Goal: Complete application form

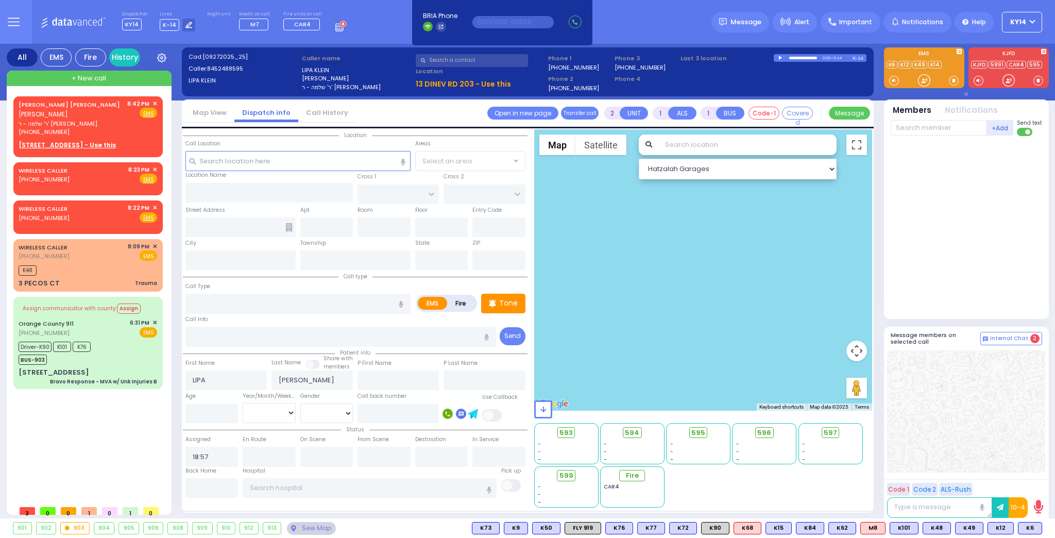
select select
click at [154, 205] on span "✕" at bounding box center [154, 207] width 5 height 9
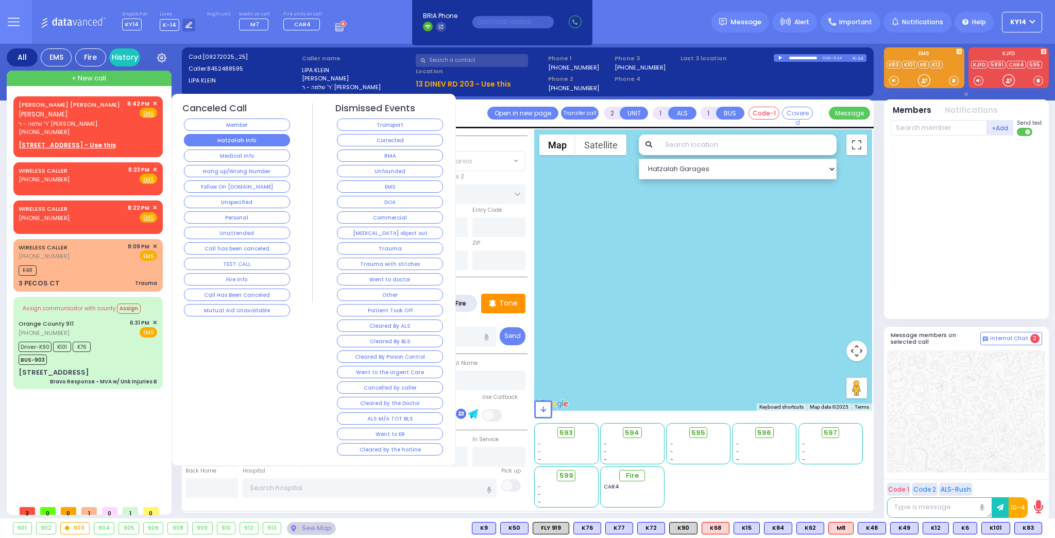
click at [202, 144] on button "Hatzalah Info" at bounding box center [237, 140] width 106 height 12
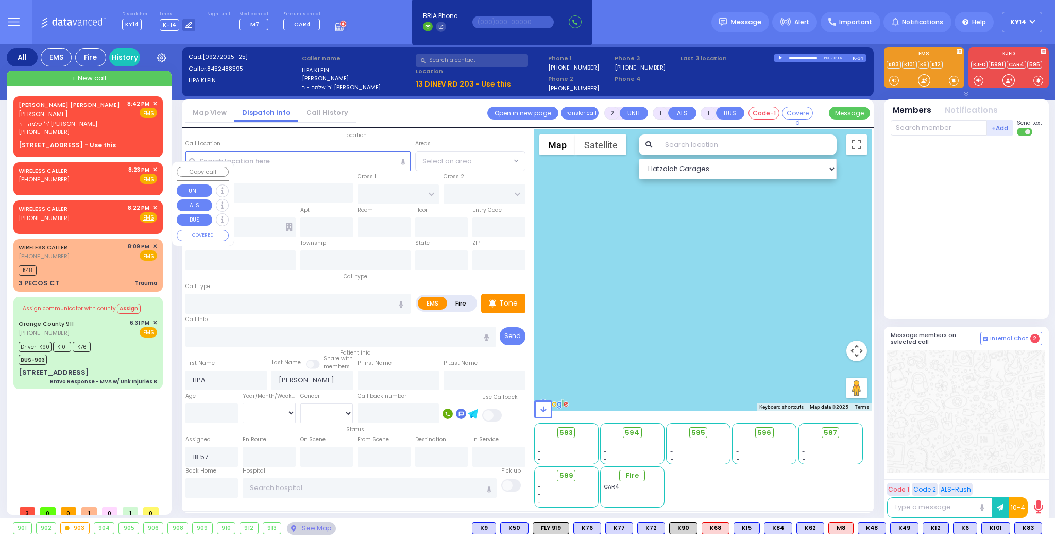
click at [153, 168] on span "✕" at bounding box center [154, 169] width 5 height 9
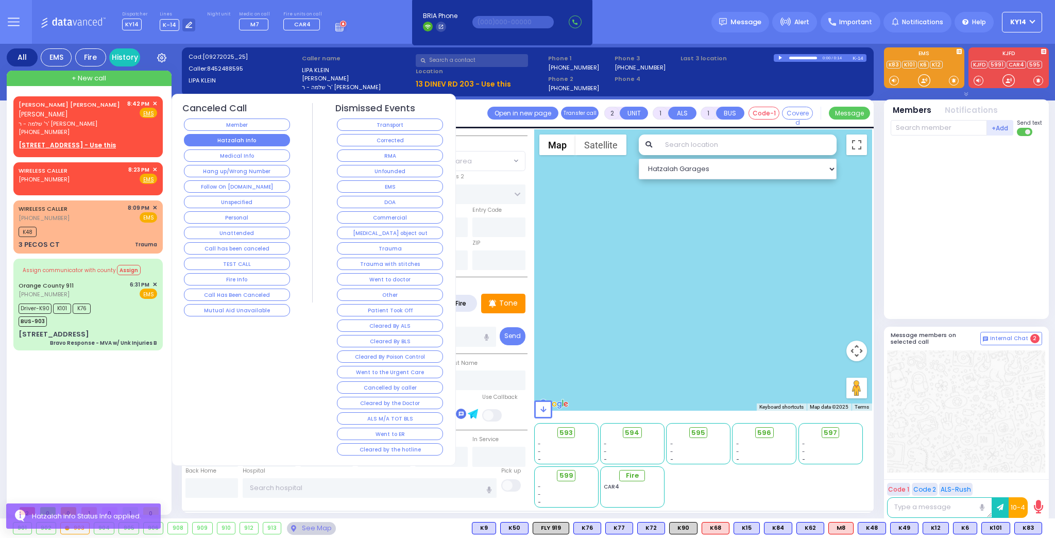
click at [201, 141] on button "Hatzalah Info" at bounding box center [237, 140] width 106 height 12
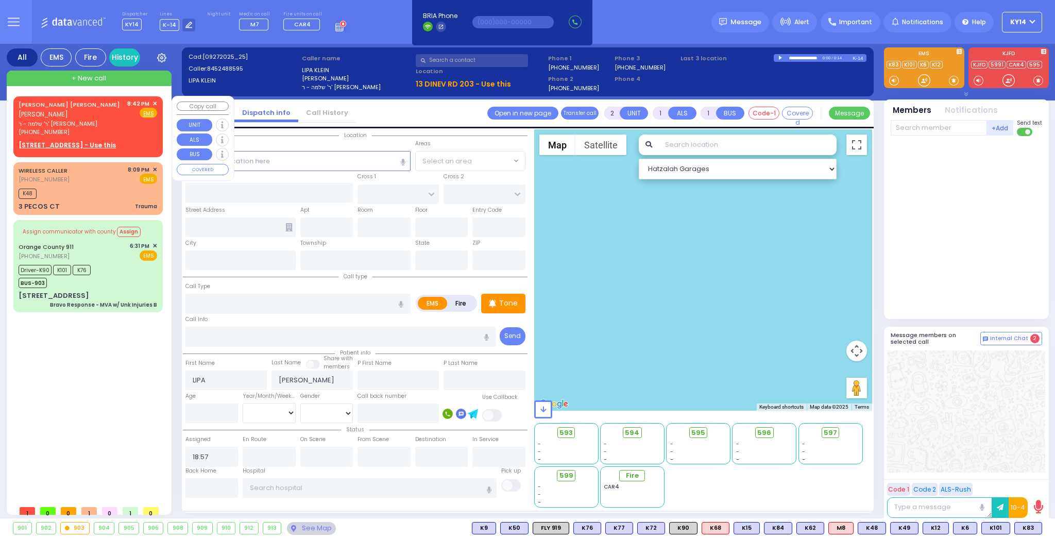
click at [152, 101] on div "8:42 PM ✕" at bounding box center [142, 103] width 30 height 9
select select
radio input "true"
type input "[PERSON_NAME]"
type input "SILBERSTEIN"
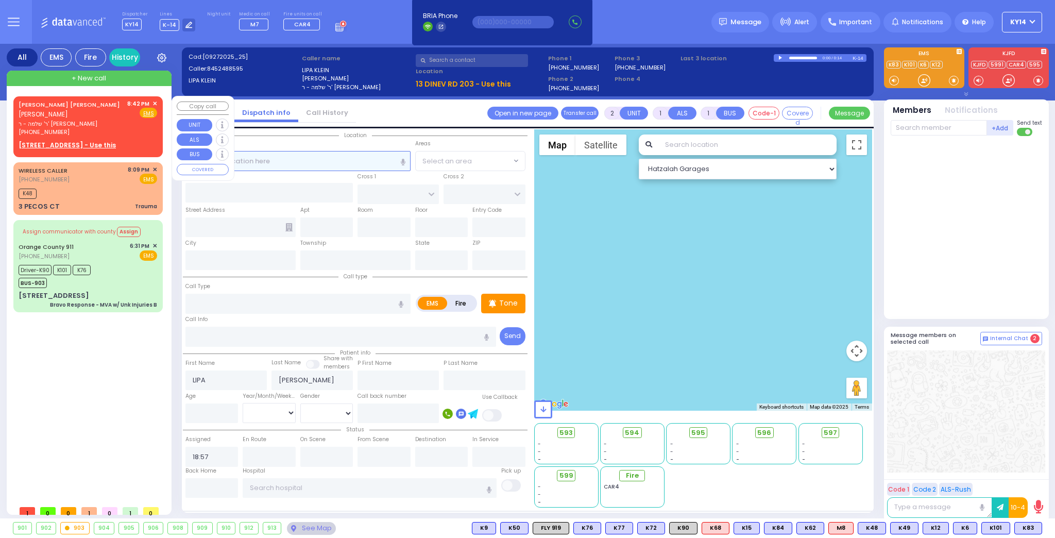
select select
type input "20:42"
select select "Hatzalah Garages"
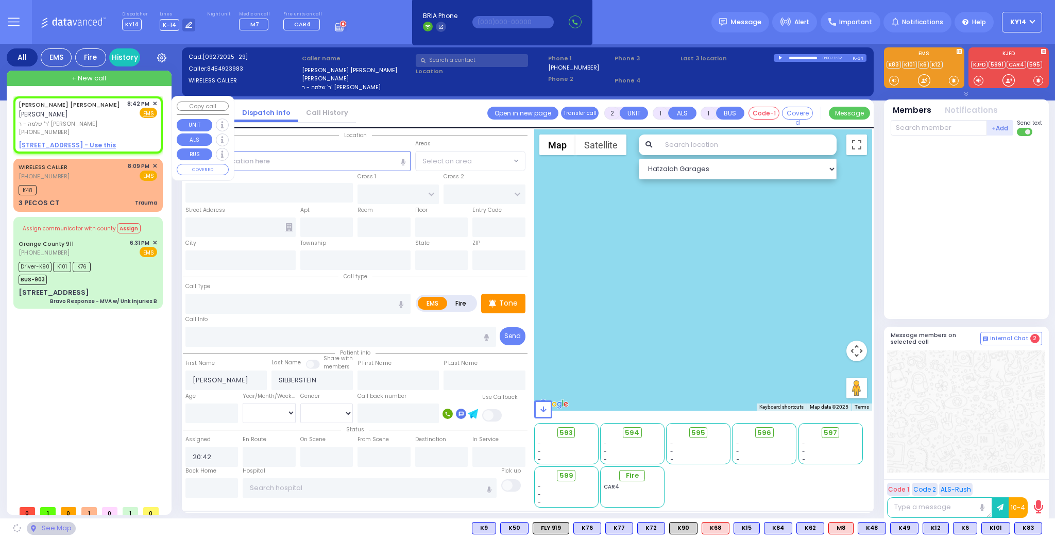
select select
radio input "true"
select select
click at [153, 102] on span "✕" at bounding box center [154, 103] width 5 height 9
select select "Hatzalah Garages"
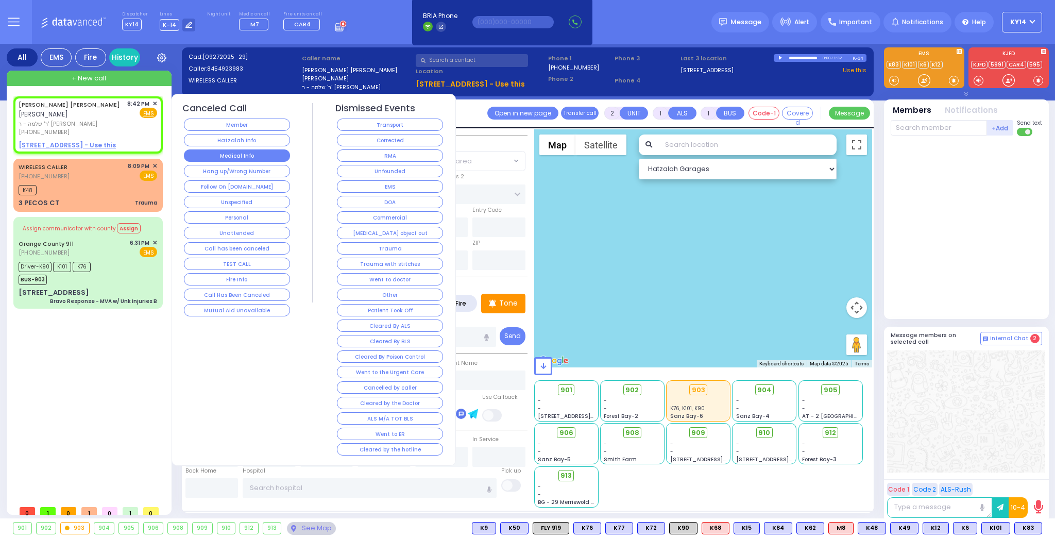
click at [233, 152] on button "Medical Info" at bounding box center [237, 155] width 106 height 12
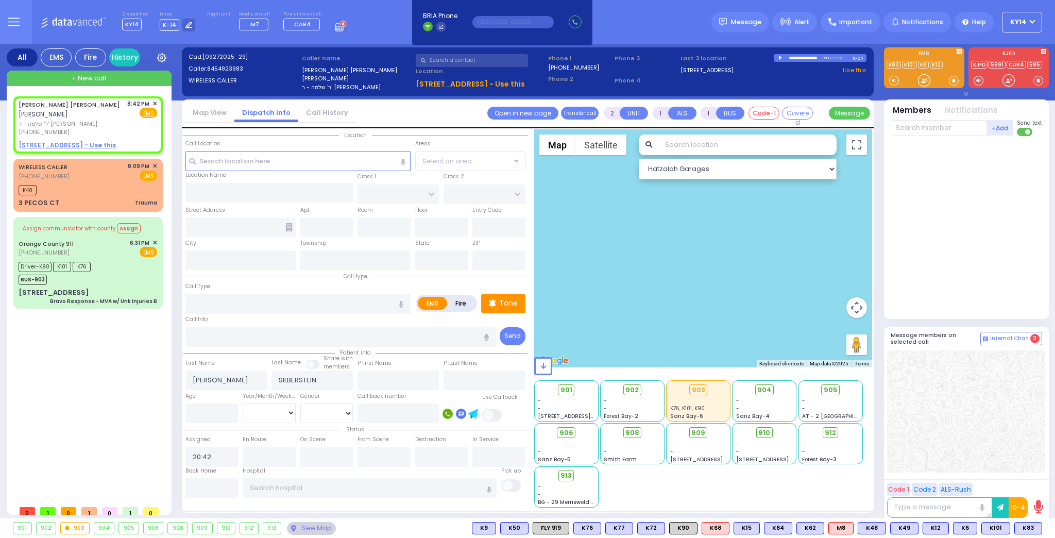
select select
radio input "true"
select select
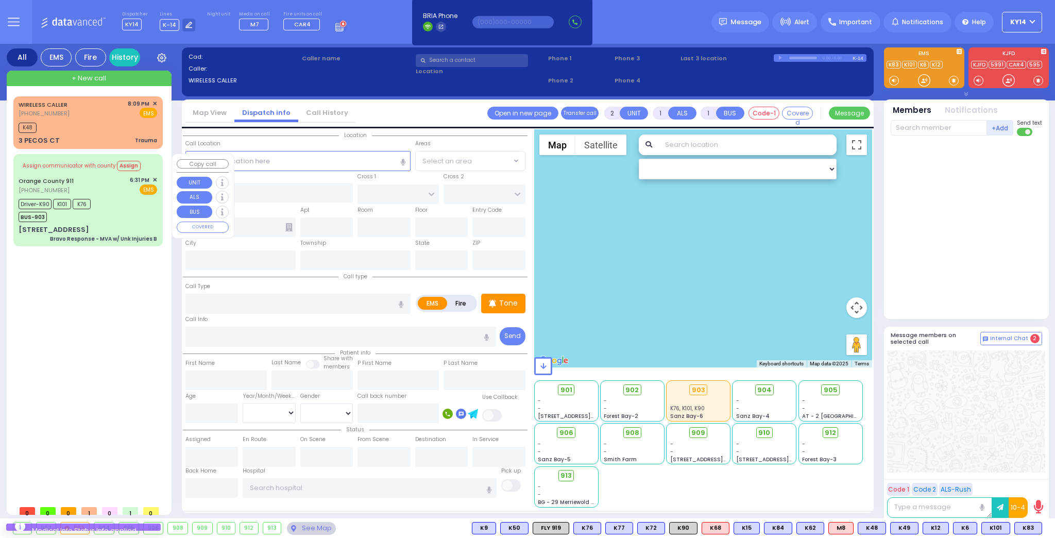
click at [120, 212] on div "Driver-K90 K101 K76 BUS-903" at bounding box center [88, 209] width 139 height 26
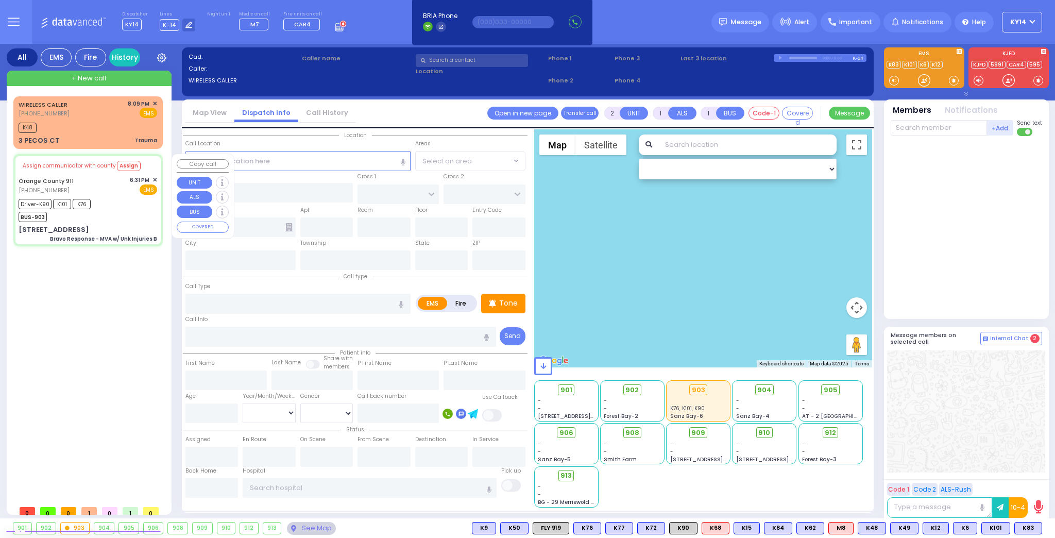
type input "6"
select select
type input "Bravo Response - MVA w/ Unk Injuries B"
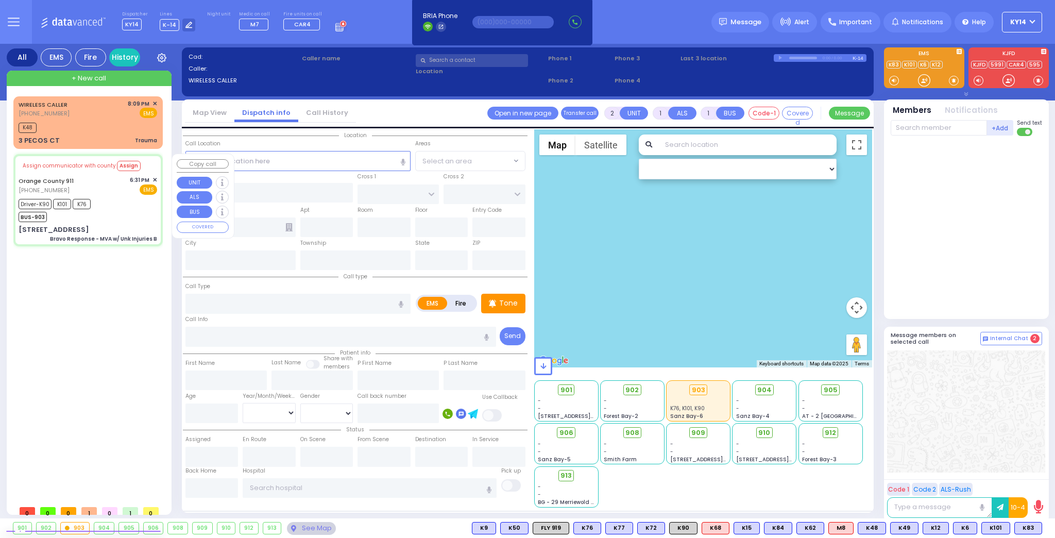
radio input "true"
type input "Nature: : Bravo Response - MVA w/ Unk Injuries B Address: : [STREET_ADDRESS]: :…"
type input "[PERSON_NAME]"
type input "Apap"
type input "21"
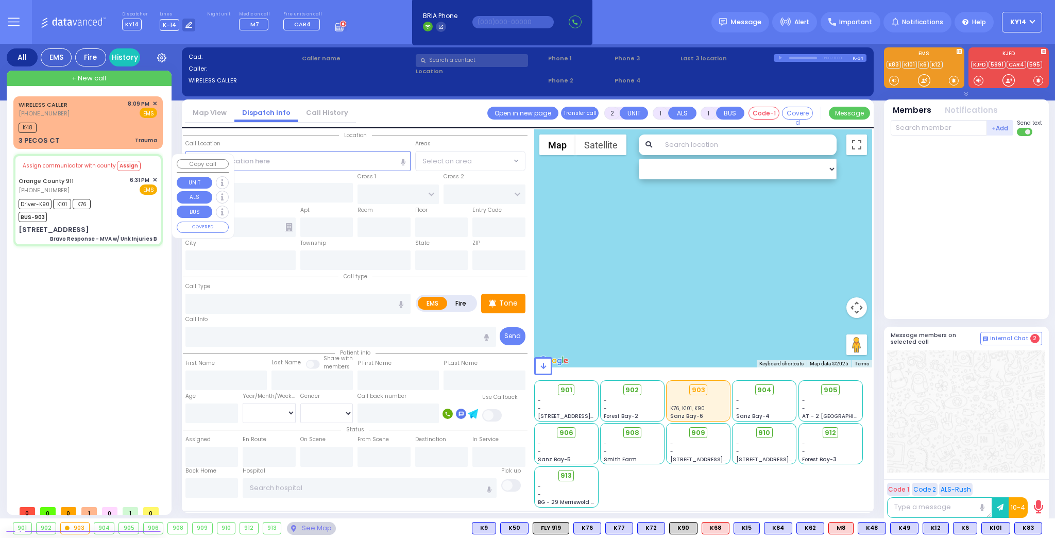
select select "Year"
select select "[DEMOGRAPHIC_DATA]"
type input "18:33"
type input "18:52"
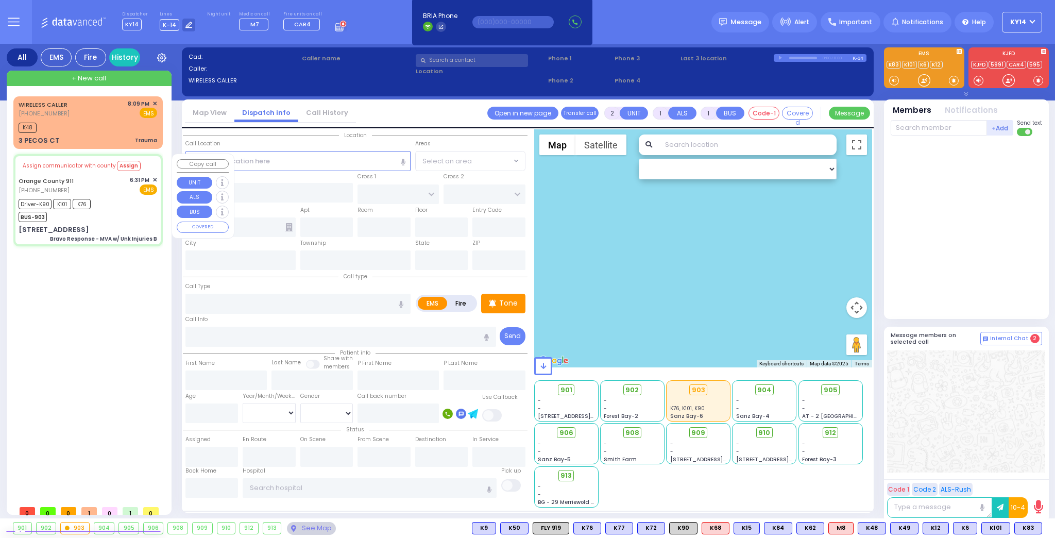
type input "19:11"
type input "19:23"
type input "19:50"
type input "[GEOGRAPHIC_DATA] [STREET_ADDRESS][GEOGRAPHIC_DATA] Suffern"
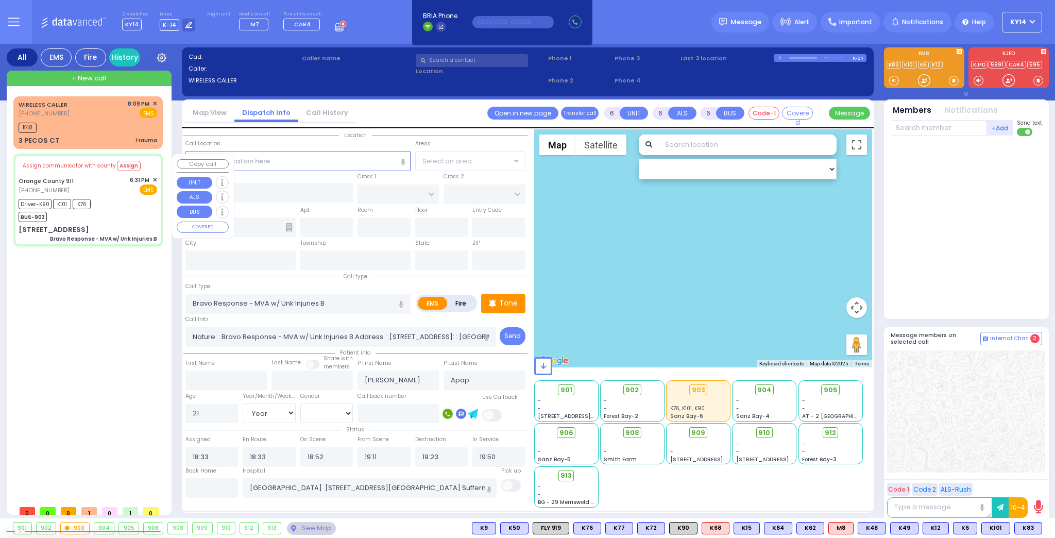
select select "Hatzalah Garages"
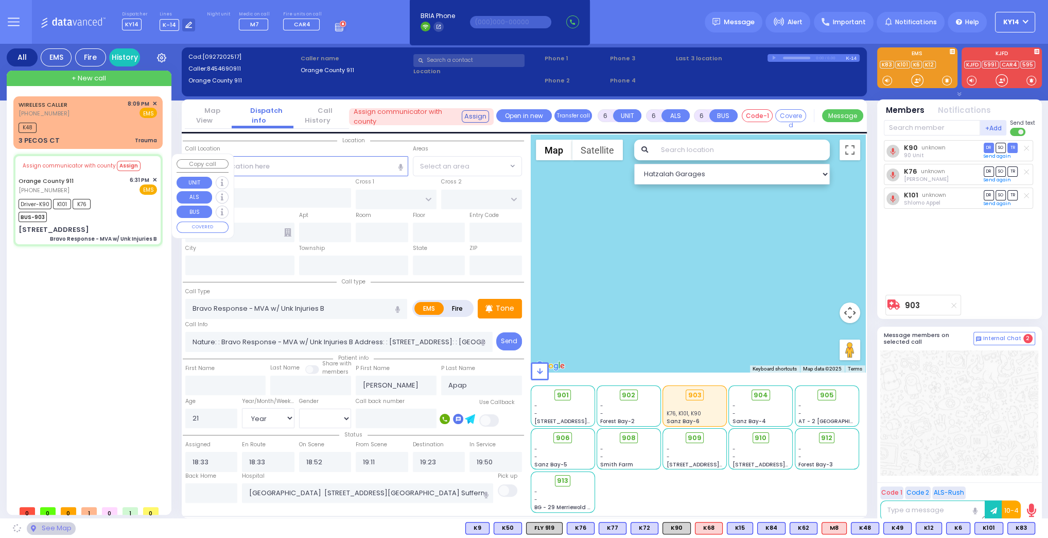
type input "[STREET_ADDRESS]"
type input "Monroe"
type input "[US_STATE]"
type input "10926"
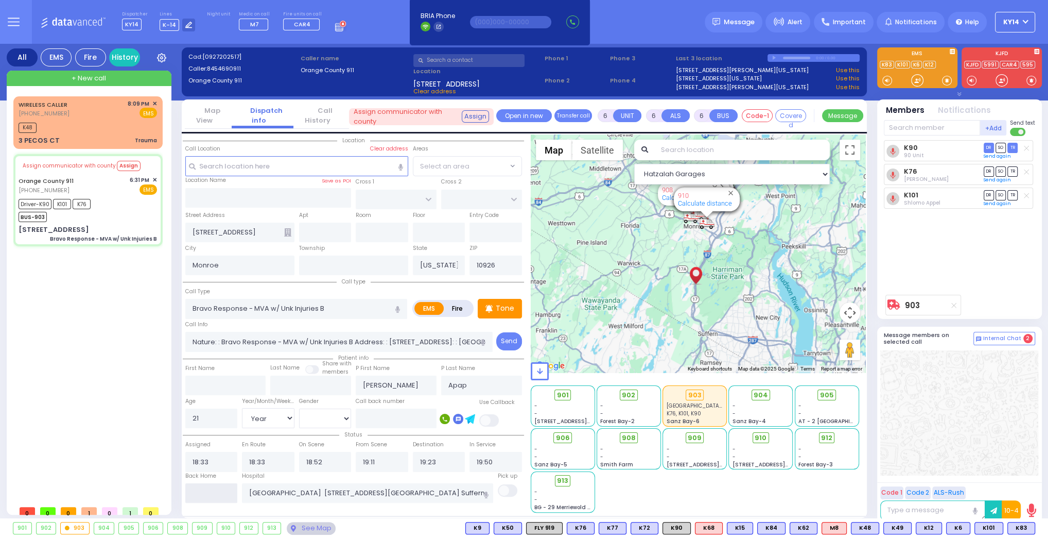
click at [214, 489] on input "text" at bounding box center [211, 493] width 53 height 20
click at [216, 488] on input "text" at bounding box center [211, 493] width 53 height 20
click at [215, 492] on input "text" at bounding box center [211, 493] width 53 height 20
click at [214, 493] on input "text" at bounding box center [211, 493] width 53 height 20
type input "20:55"
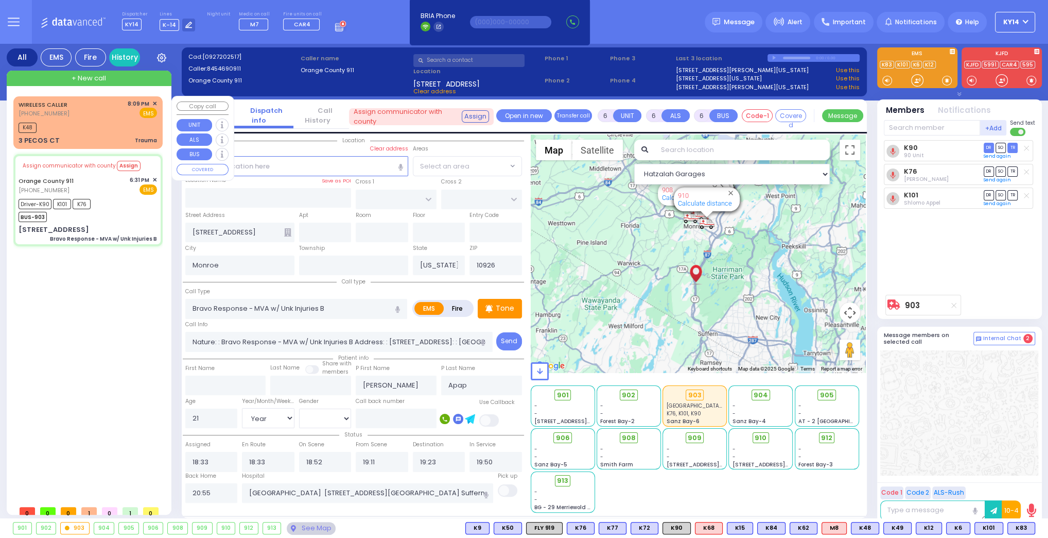
click at [90, 115] on div "WIRELESS CALLER [PHONE_NUMBER] 8:09 PM ✕ EMS" at bounding box center [88, 108] width 139 height 19
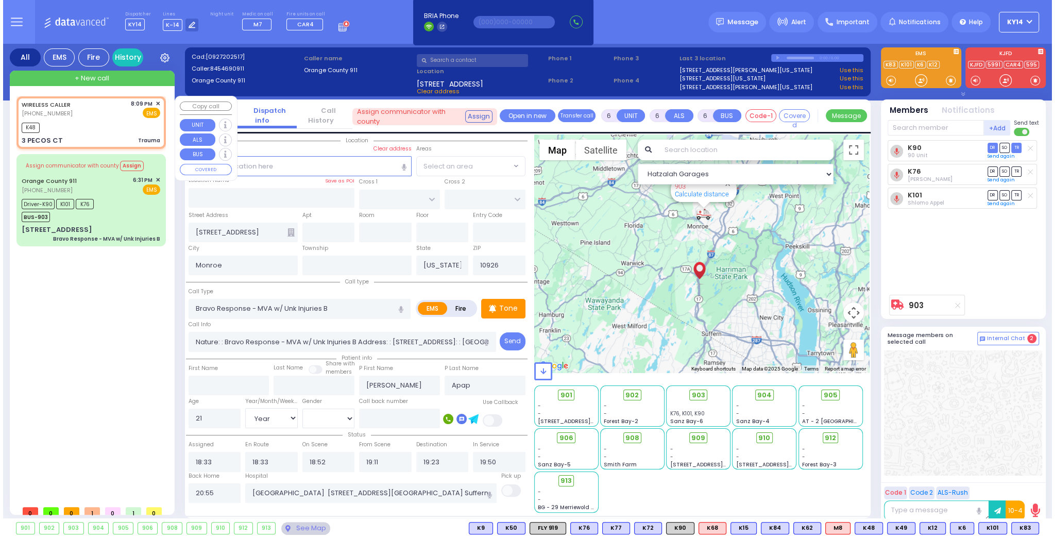
type input "2"
type input "0"
select select
type input "Trauma"
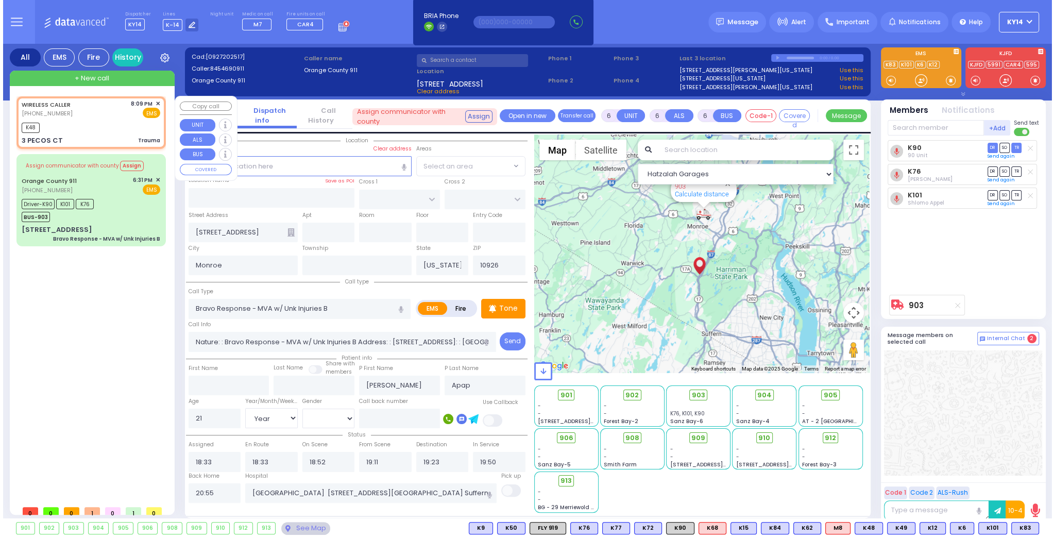
radio input "true"
select select
type input "20:09"
type input "20:13"
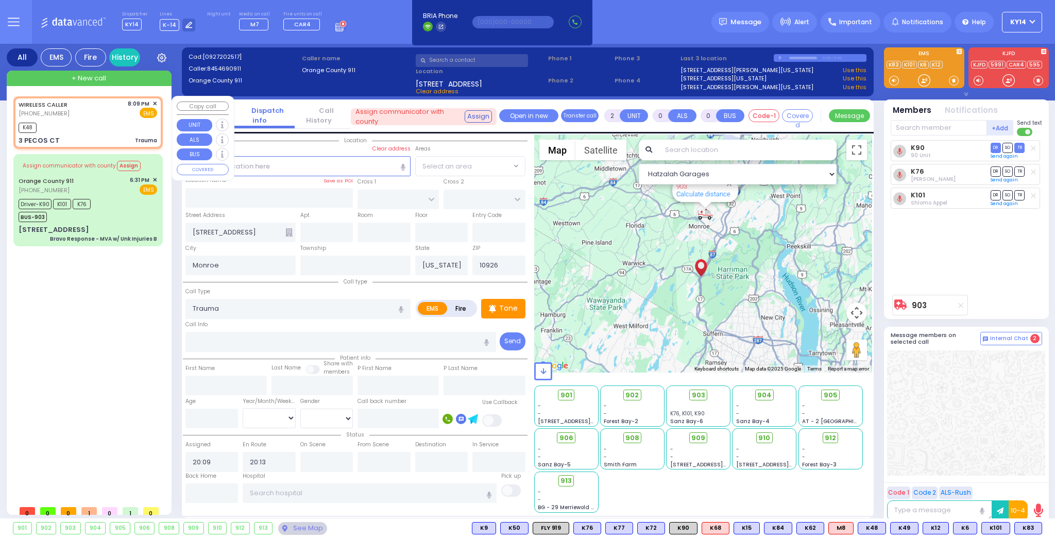
select select "Hatzalah Garages"
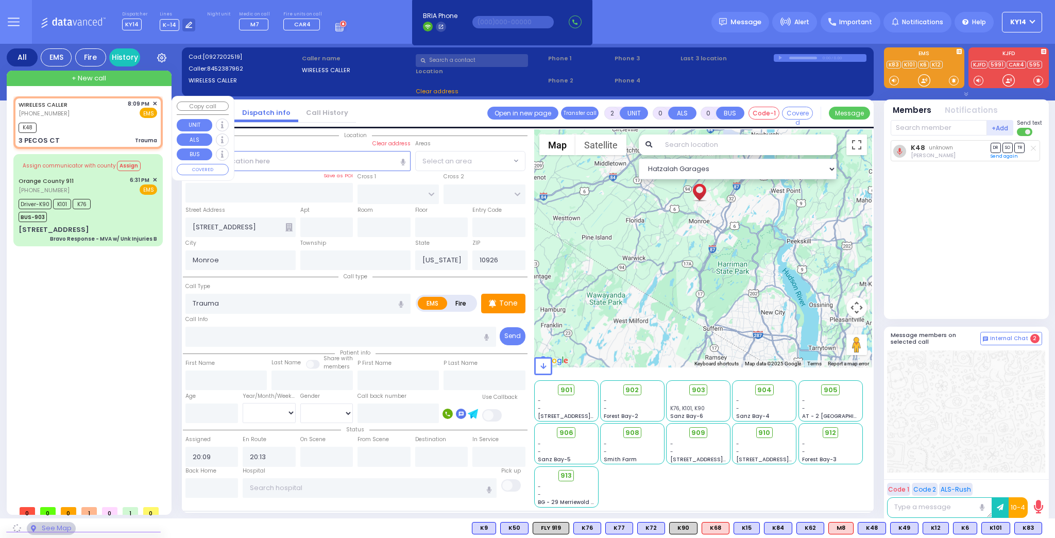
click at [155, 102] on span "✕" at bounding box center [154, 103] width 5 height 9
type input "3 PECOS CT"
type input "MONROE"
type input "10950"
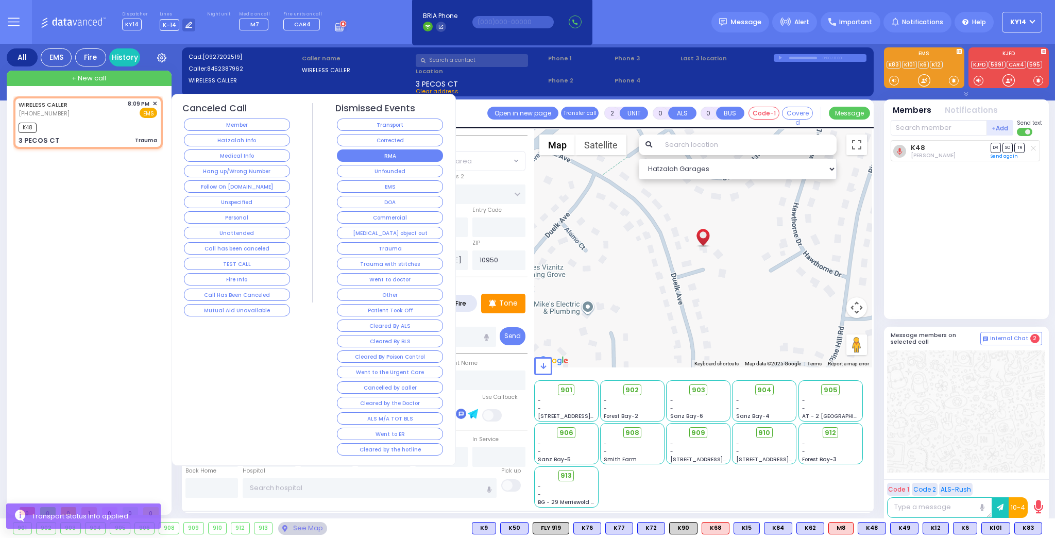
click at [384, 150] on button "RMA" at bounding box center [390, 155] width 106 height 12
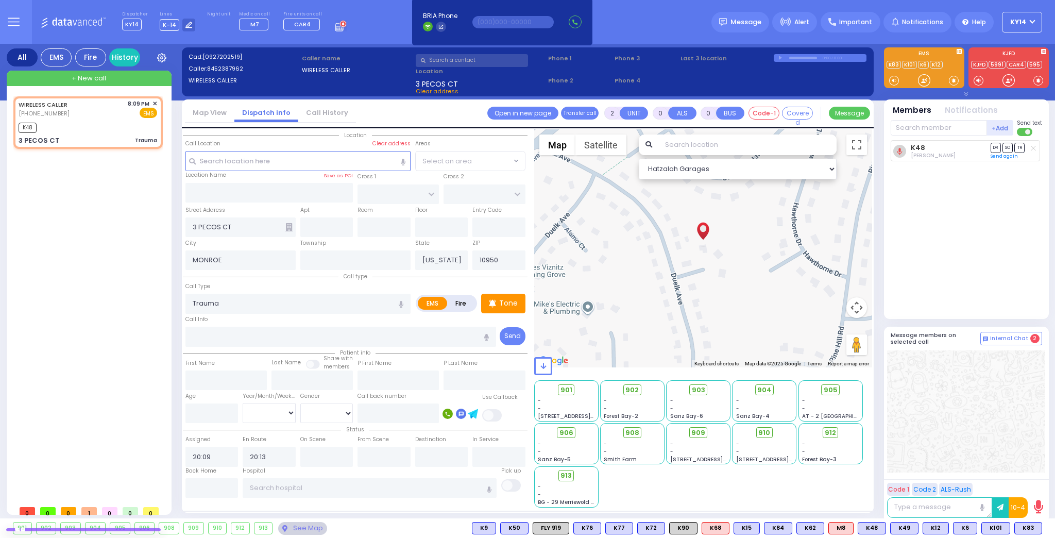
select select
radio input "true"
select select
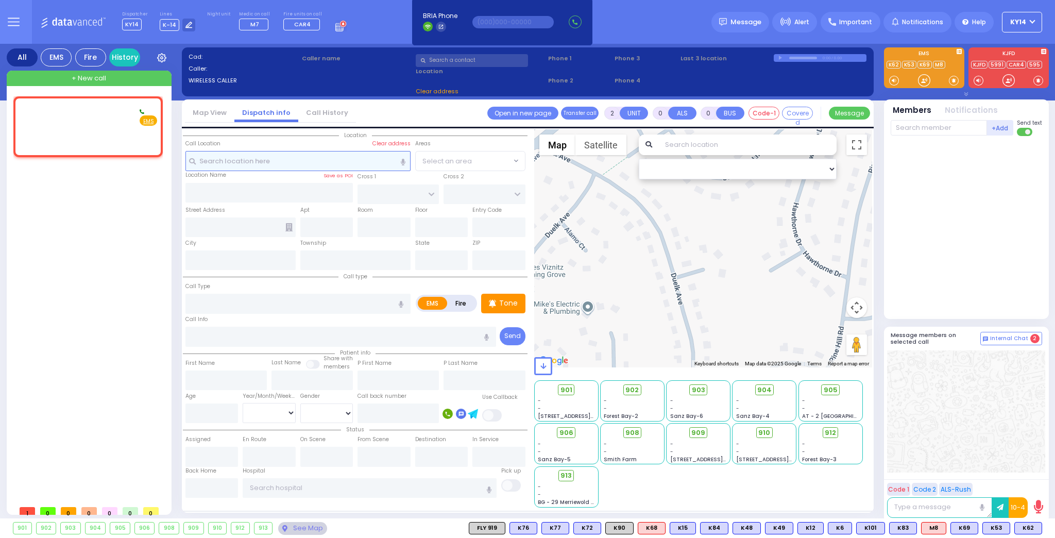
type input "1"
select select
radio input "true"
type input "[PERSON_NAME]"
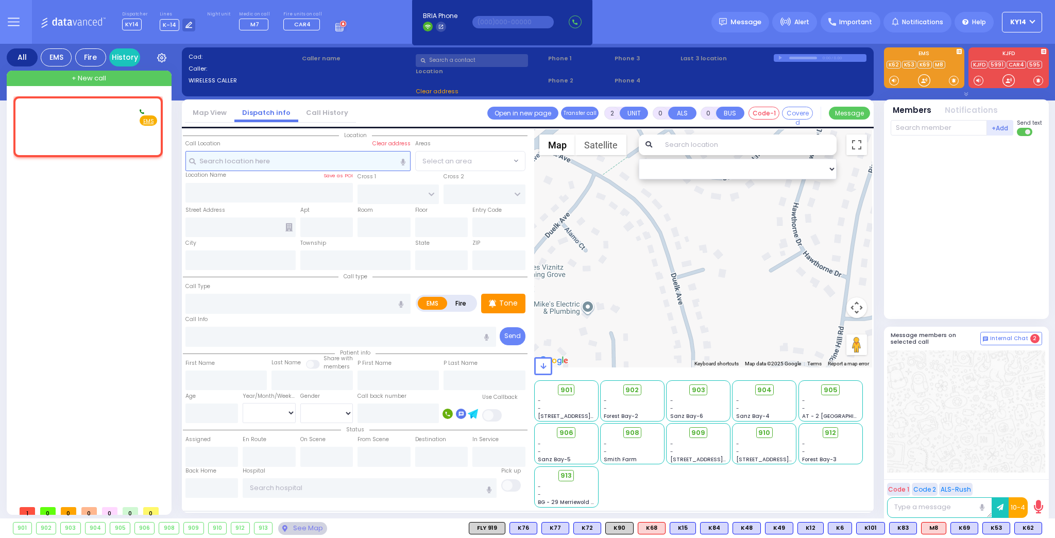
type input "MASRI"
select select
type input "21:22"
select select "Hatzalah Garages"
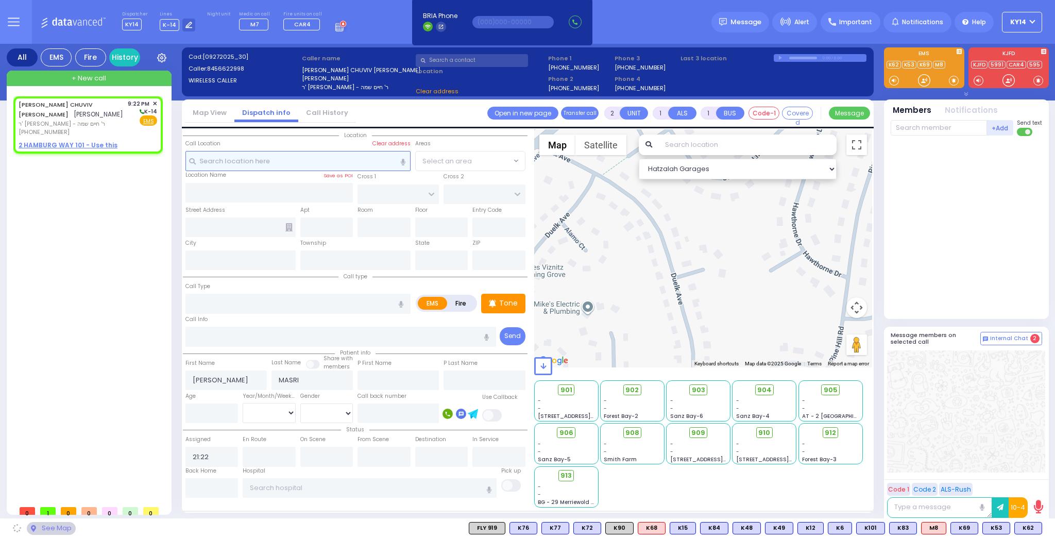
select select
radio input "true"
select select
select select "Hatzalah Garages"
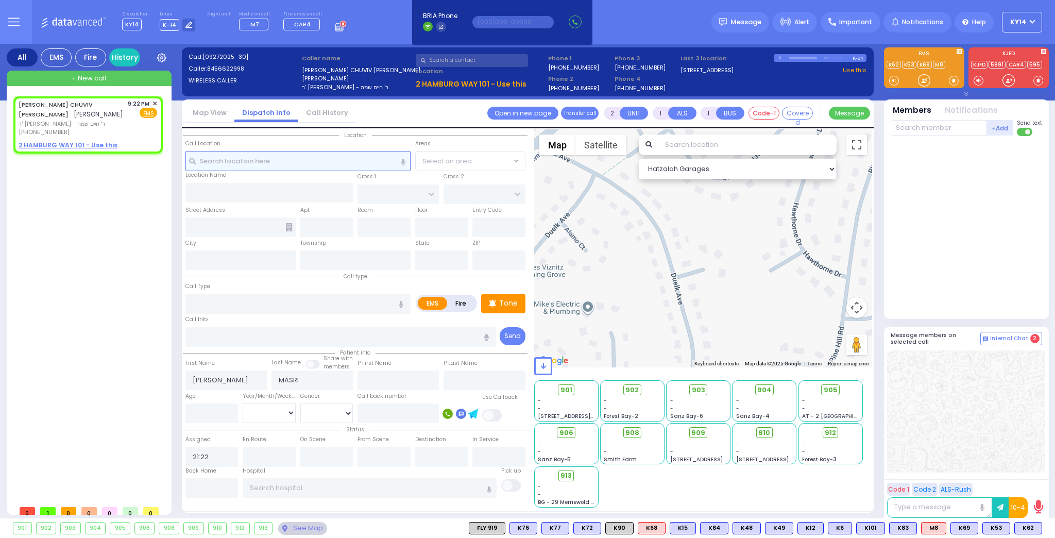
select select
radio input "true"
select select
select select "Hatzalah Garages"
